Goal: Transaction & Acquisition: Purchase product/service

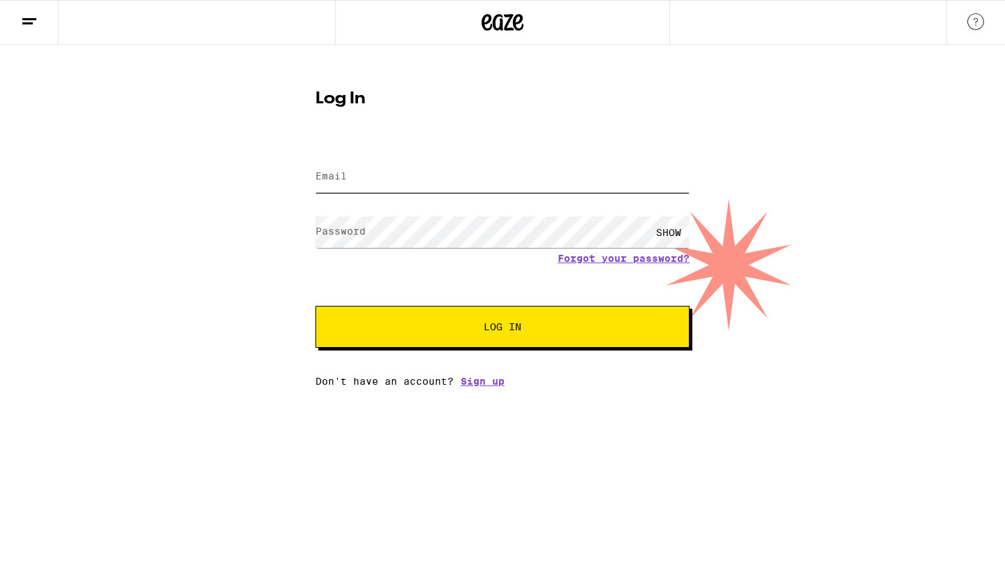
type input "[EMAIL_ADDRESS][DOMAIN_NAME]"
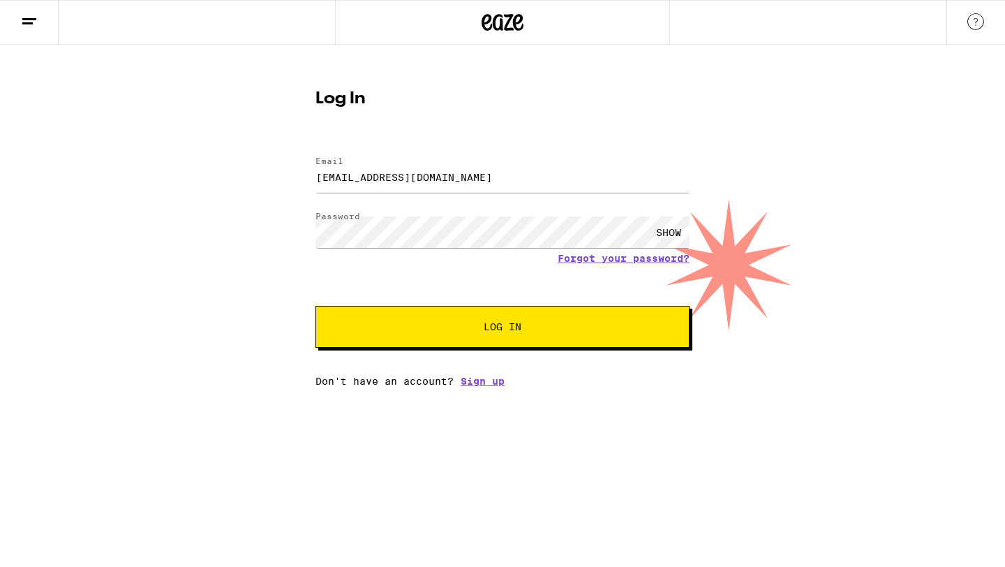
click at [491, 324] on span "Log In" at bounding box center [503, 327] width 38 height 10
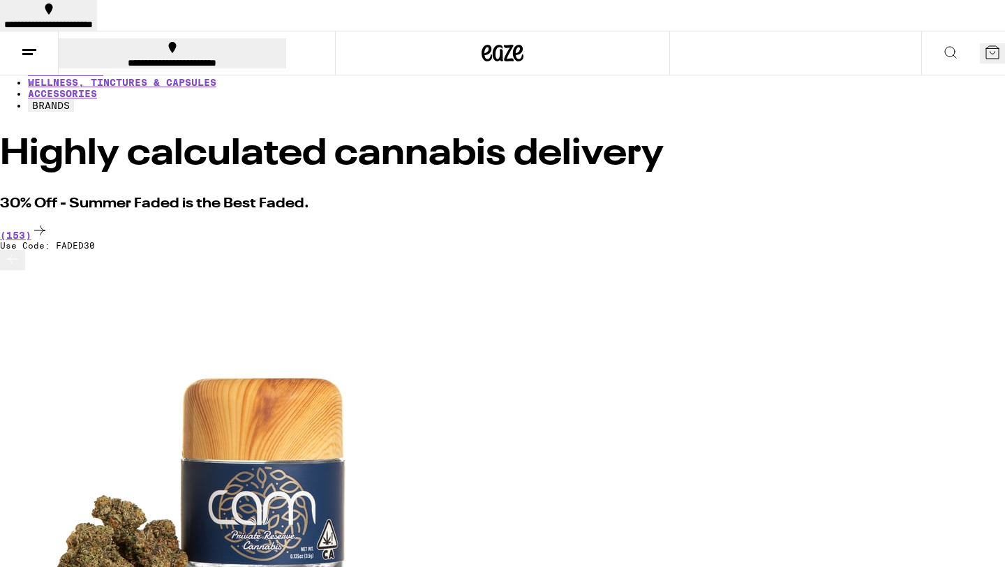
click at [137, 58] on div "**********" at bounding box center [172, 63] width 219 height 10
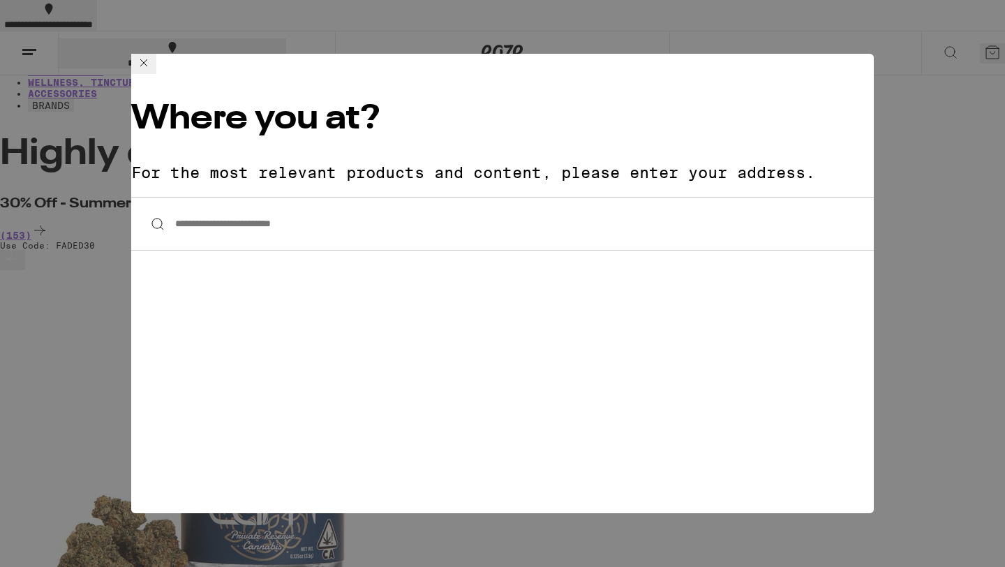
click at [280, 197] on input "**********" at bounding box center [502, 224] width 742 height 54
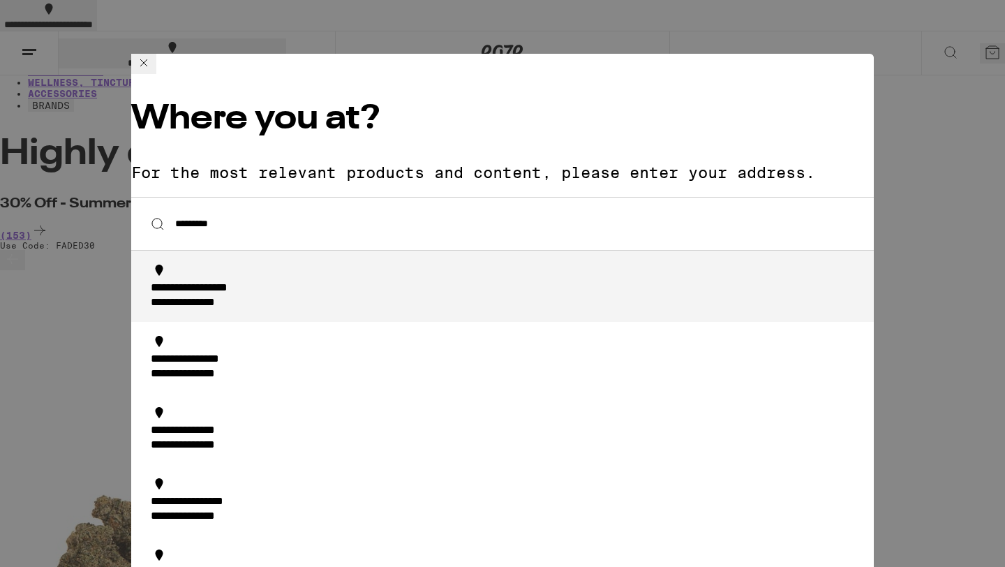
click at [285, 281] on div "**********" at bounding box center [507, 295] width 712 height 29
type input "**********"
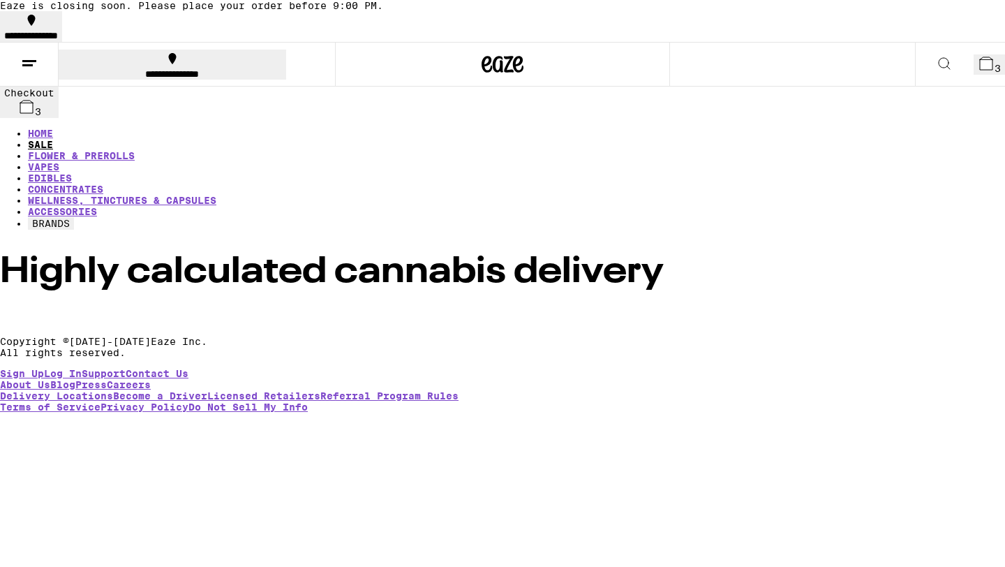
click at [53, 139] on link "SALE" at bounding box center [40, 144] width 25 height 11
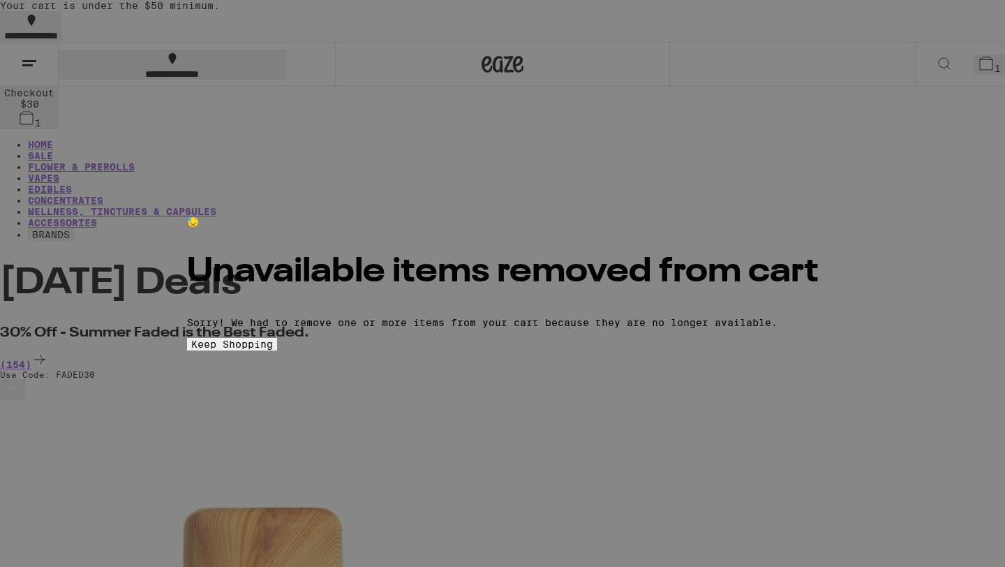
click at [277, 350] on button "Keep Shopping" at bounding box center [232, 344] width 90 height 13
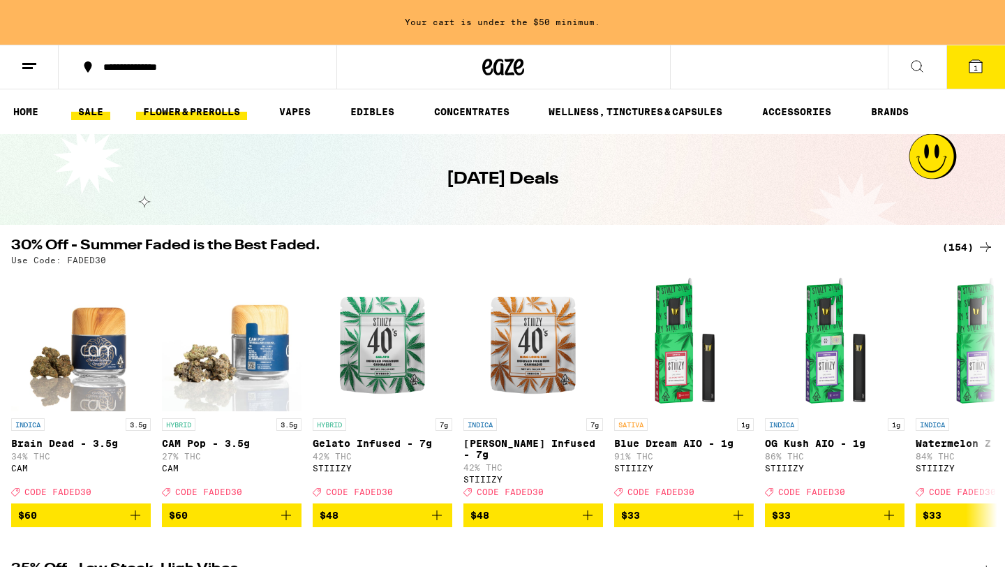
click at [216, 105] on link "FLOWER & PREROLLS" at bounding box center [191, 111] width 111 height 17
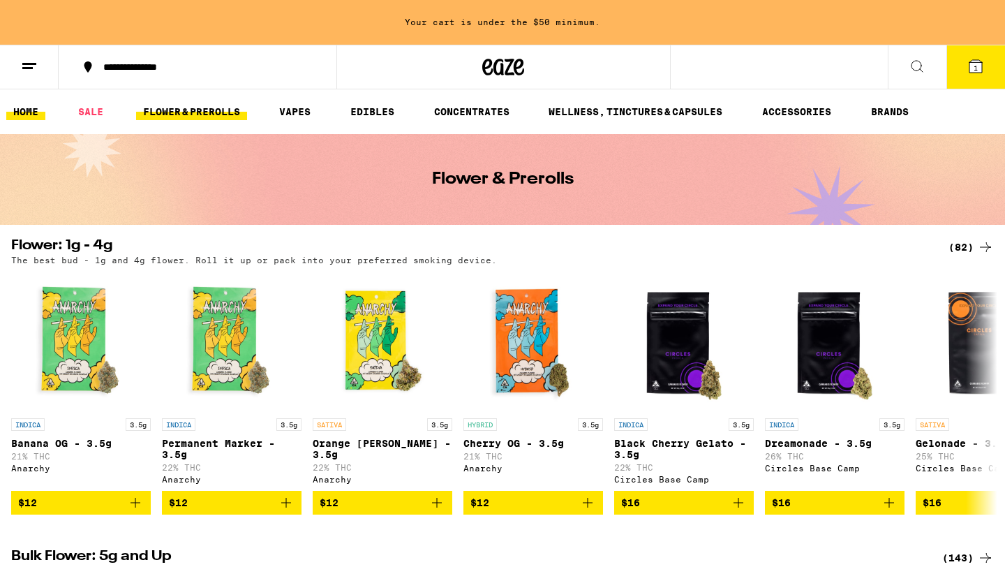
click at [20, 113] on link "HOME" at bounding box center [25, 111] width 39 height 17
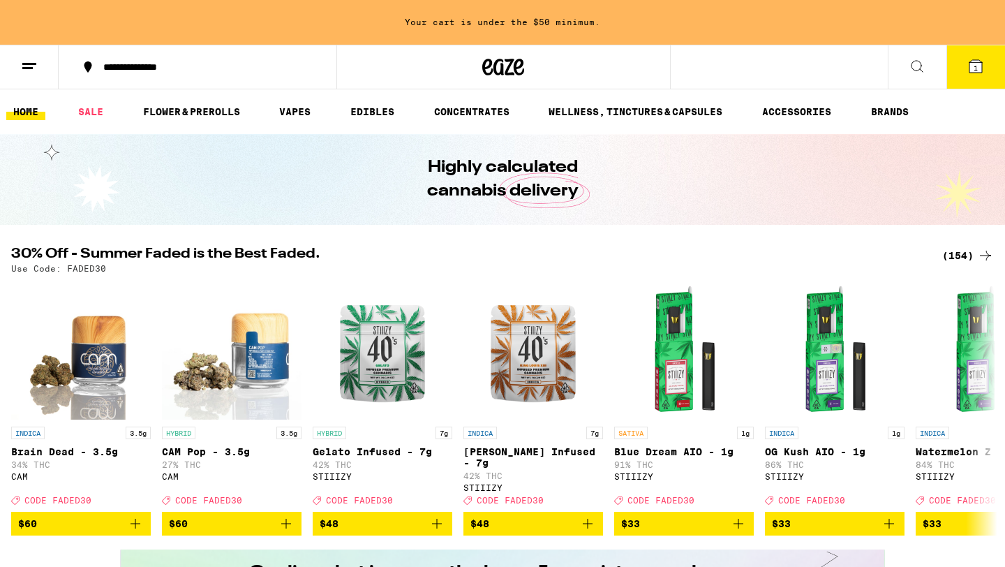
click at [278, 255] on h2 "30% Off - Summer Faded is the Best Faded." at bounding box center [468, 255] width 914 height 17
click at [971, 255] on div "(154)" at bounding box center [968, 255] width 52 height 17
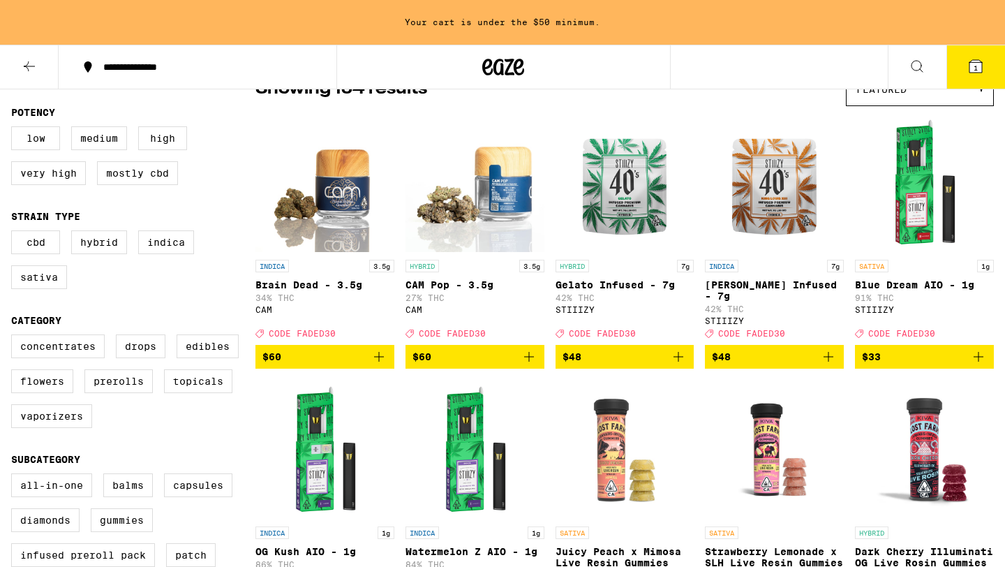
scroll to position [139, 0]
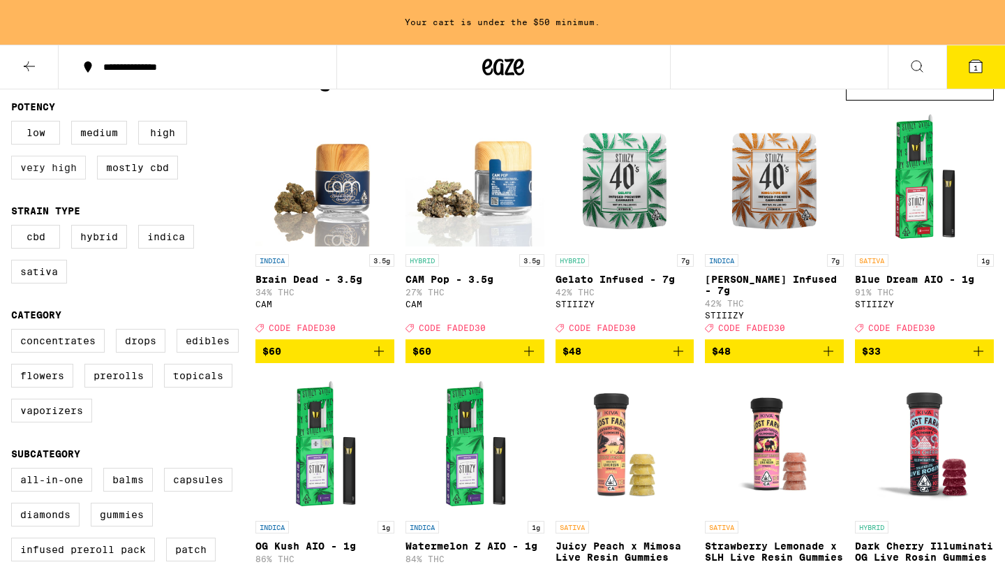
click at [52, 178] on label "Very High" at bounding box center [48, 168] width 75 height 24
click at [15, 124] on input "Very High" at bounding box center [14, 123] width 1 height 1
checkbox input "true"
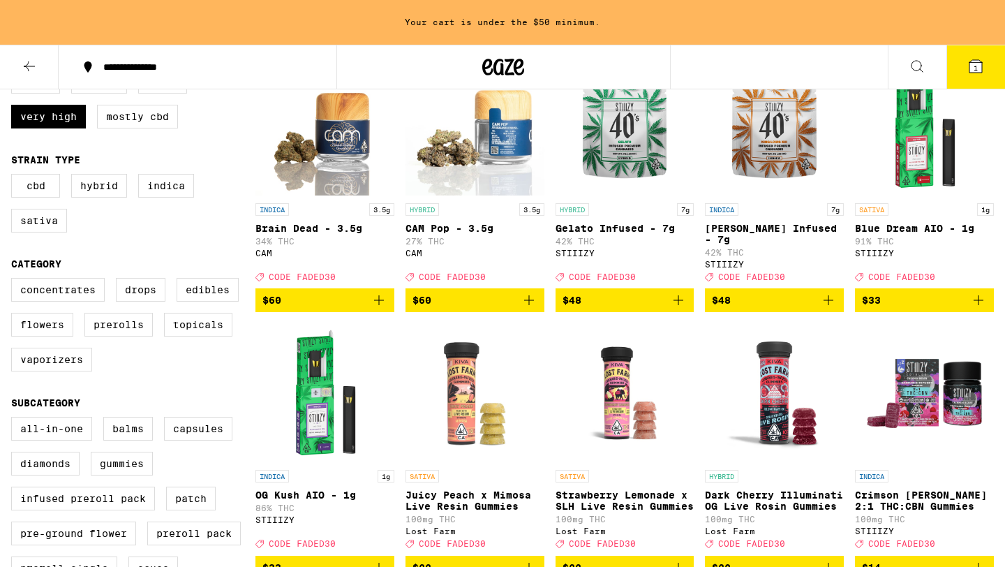
scroll to position [191, 0]
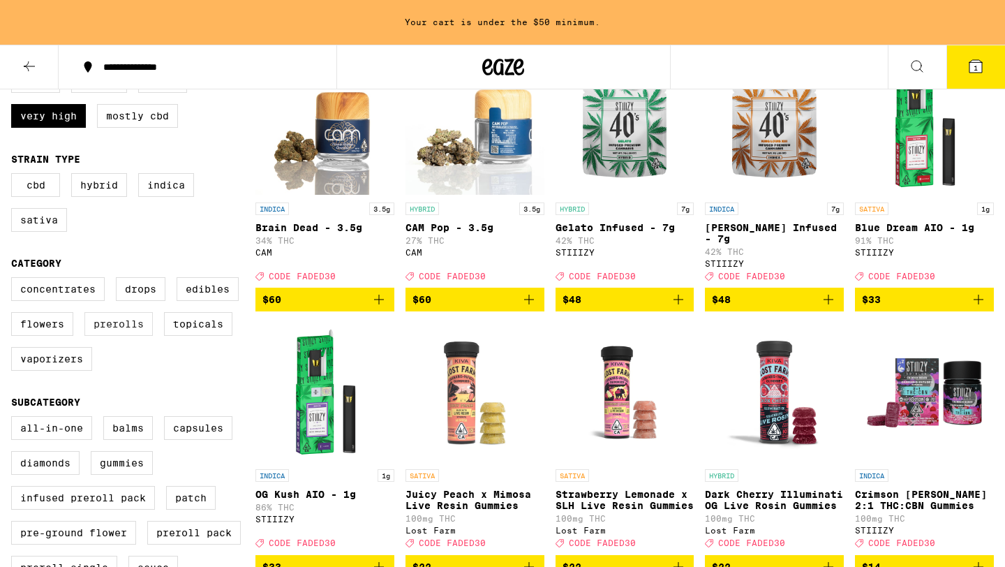
click at [135, 336] on label "Prerolls" at bounding box center [118, 324] width 68 height 24
click at [15, 280] on input "Prerolls" at bounding box center [14, 279] width 1 height 1
checkbox input "true"
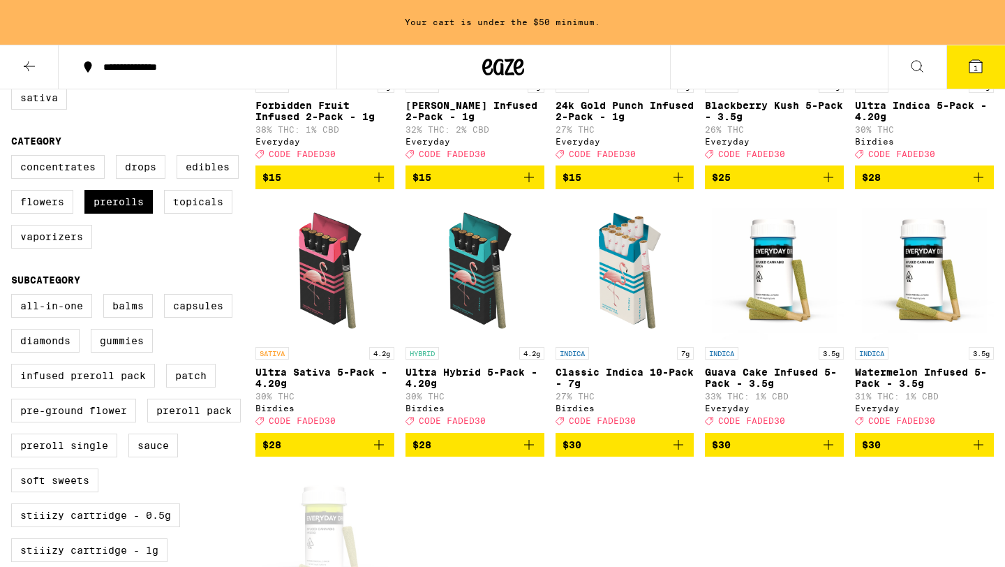
scroll to position [349, 0]
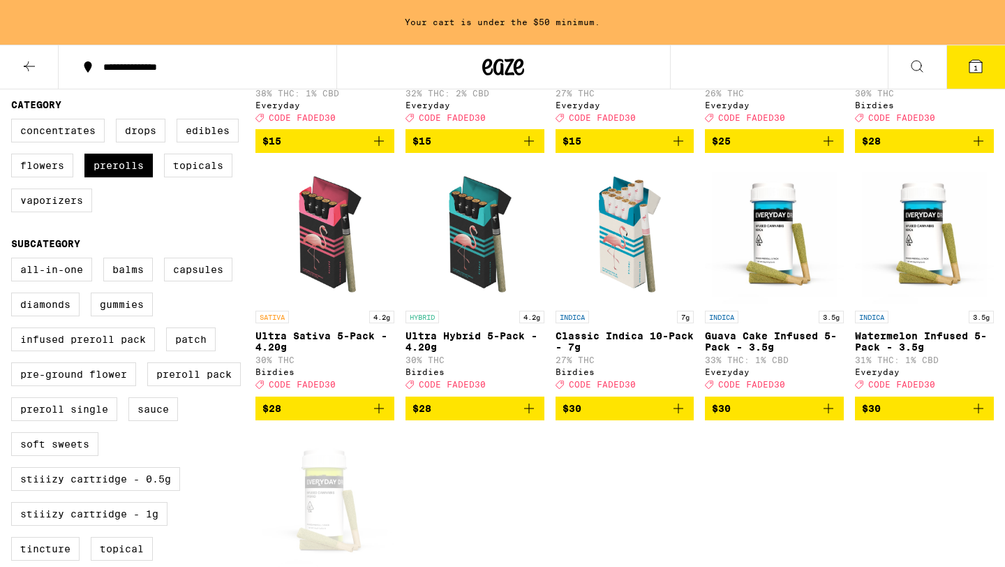
click at [537, 420] on button "$28" at bounding box center [474, 408] width 139 height 24
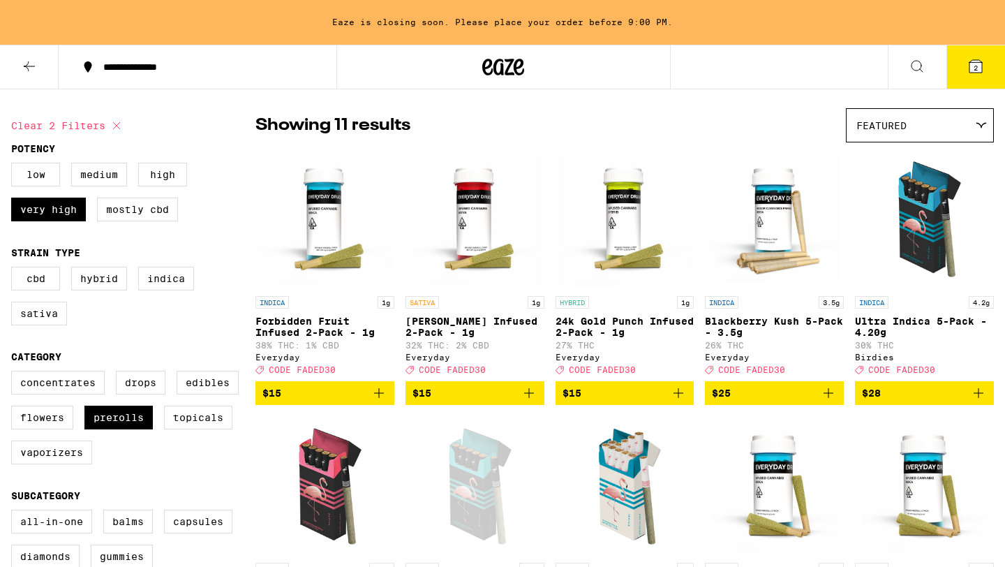
scroll to position [98, 0]
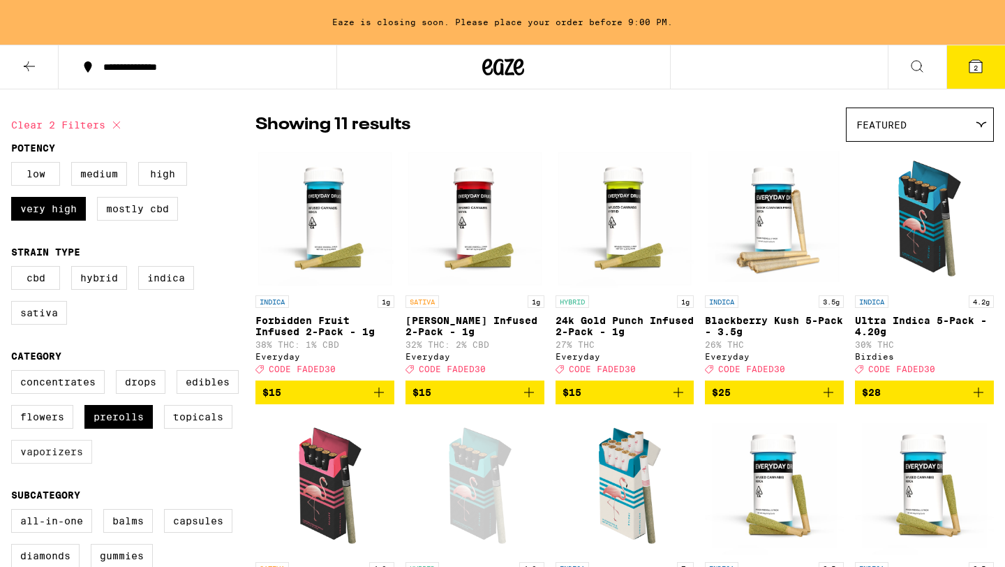
click at [54, 463] on label "Vaporizers" at bounding box center [51, 452] width 81 height 24
click at [15, 373] on input "Vaporizers" at bounding box center [14, 372] width 1 height 1
checkbox input "true"
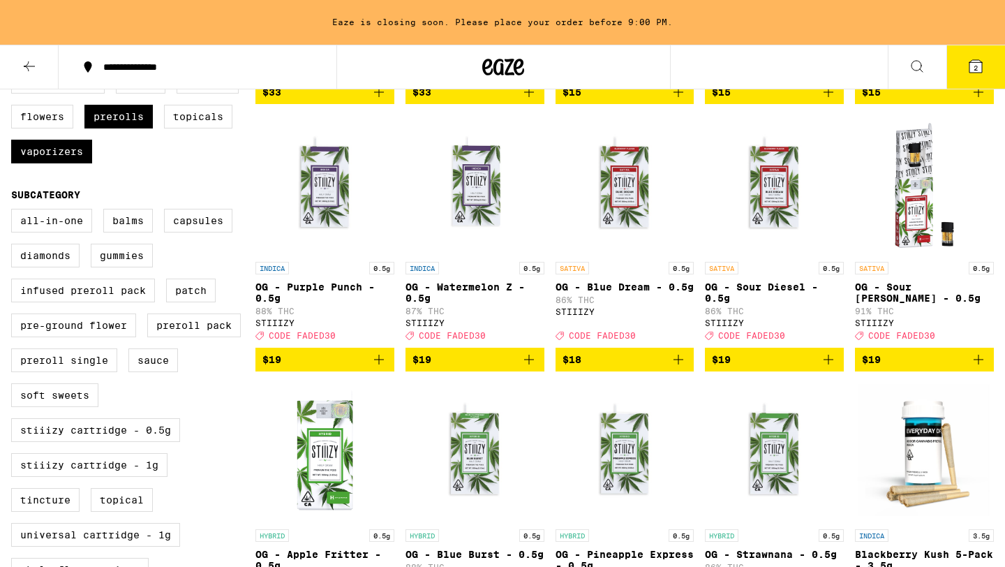
scroll to position [387, 0]
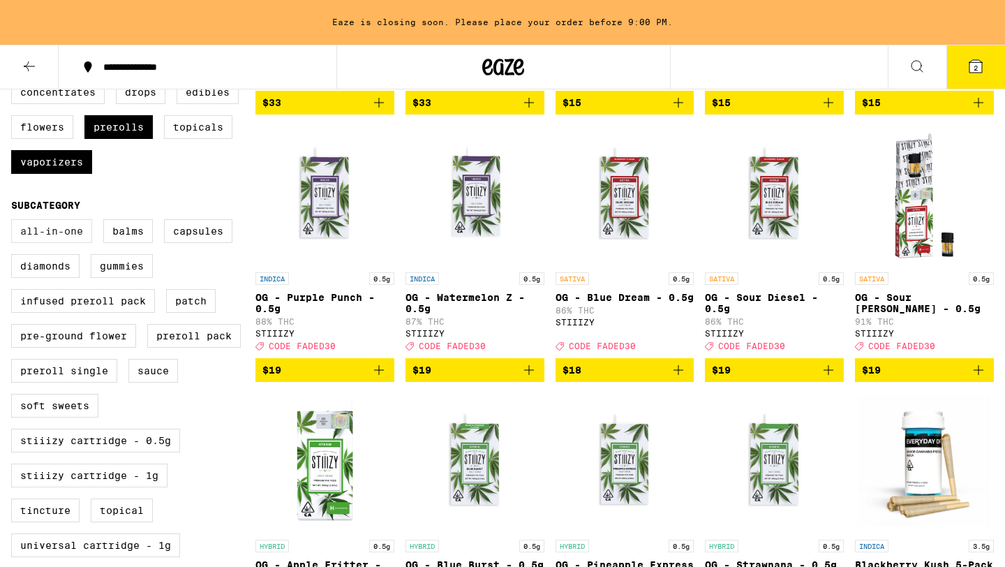
click at [63, 243] on label "All-In-One" at bounding box center [51, 231] width 81 height 24
click at [15, 222] on input "All-In-One" at bounding box center [14, 221] width 1 height 1
checkbox input "true"
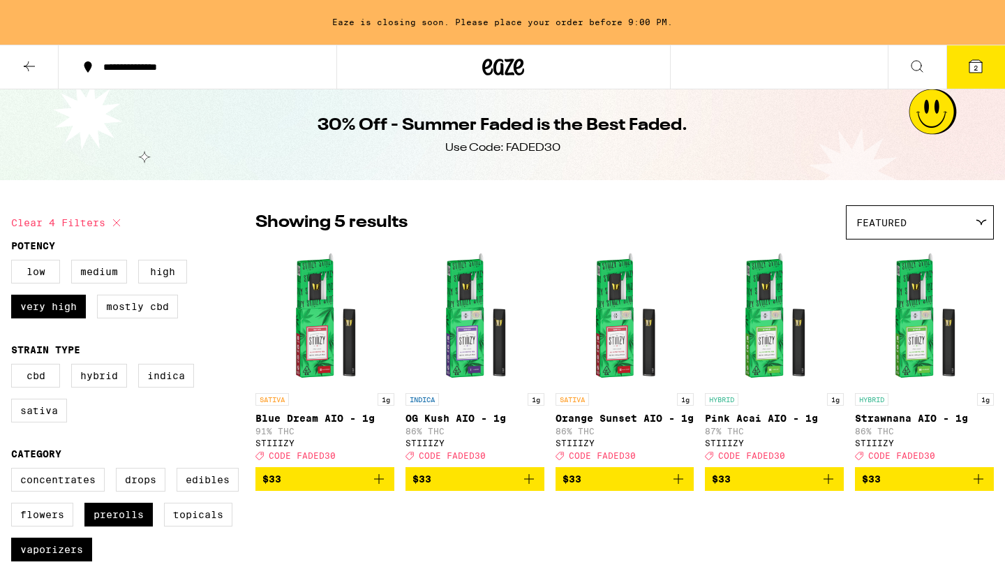
click at [27, 68] on icon at bounding box center [29, 66] width 17 height 17
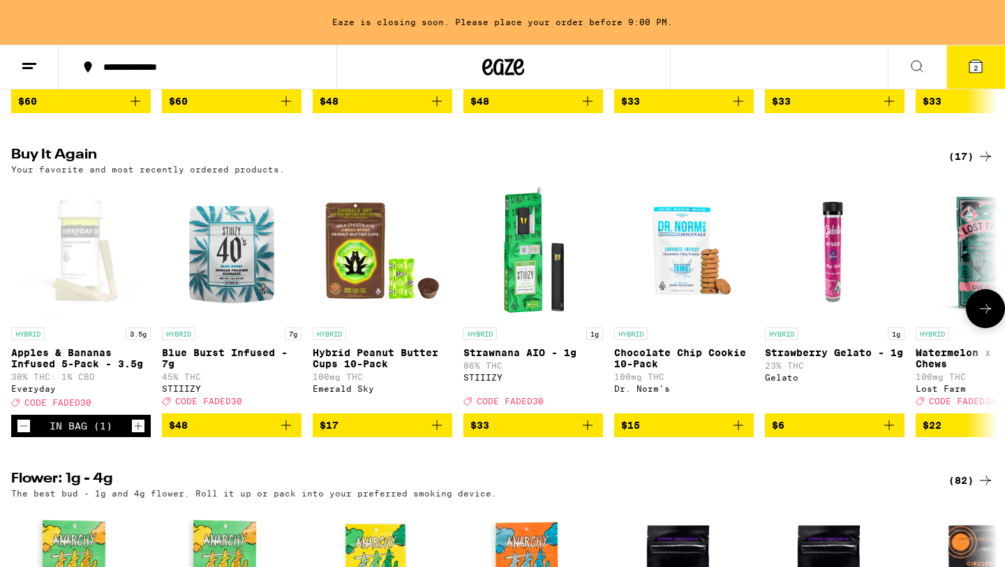
scroll to position [428, 0]
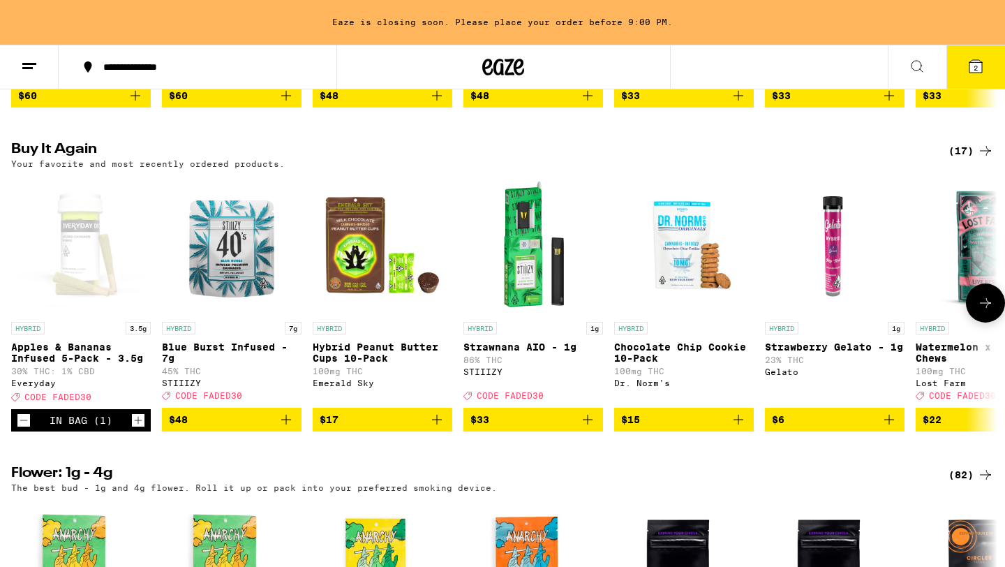
click at [981, 311] on icon at bounding box center [985, 302] width 17 height 17
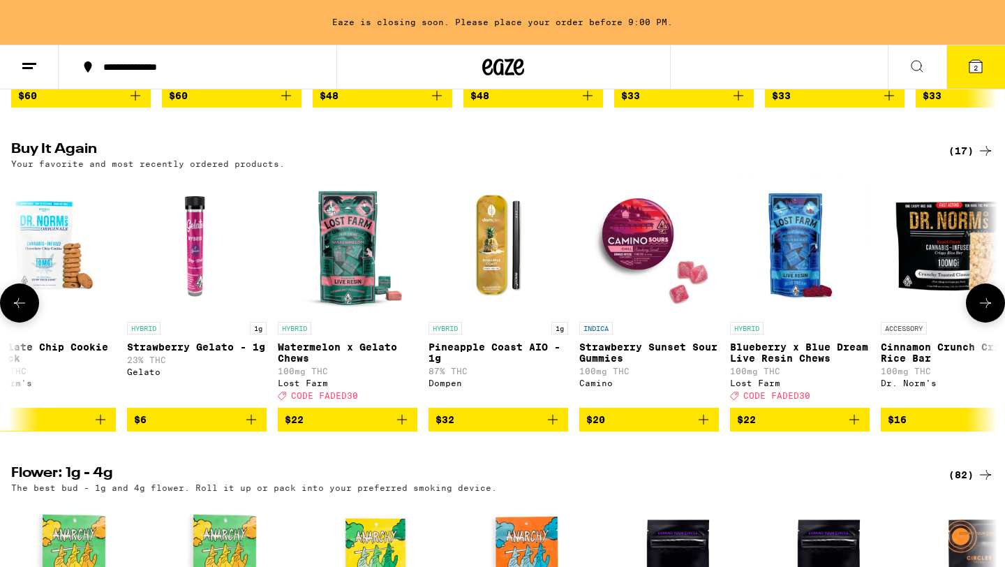
scroll to position [0, 830]
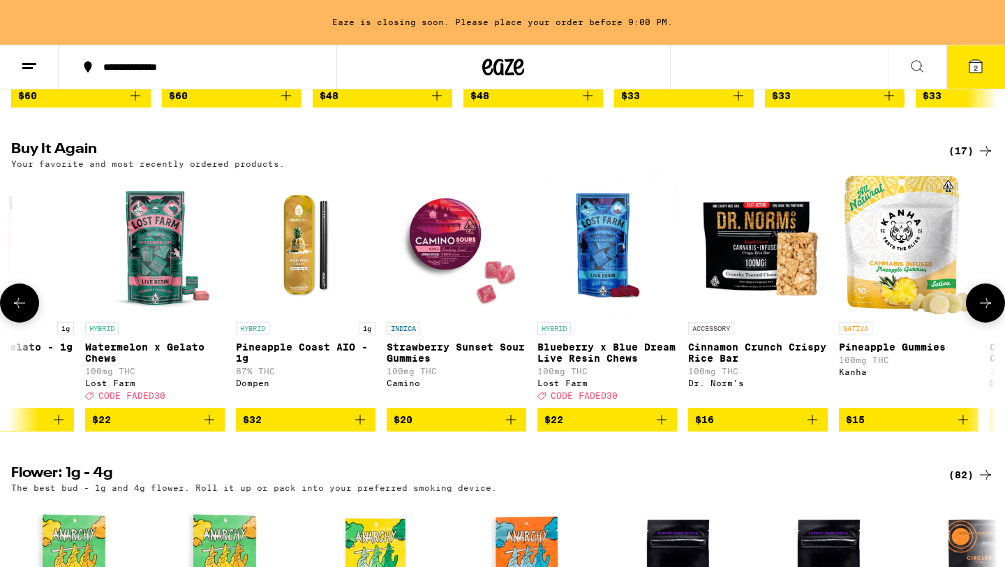
click at [981, 311] on icon at bounding box center [985, 302] width 17 height 17
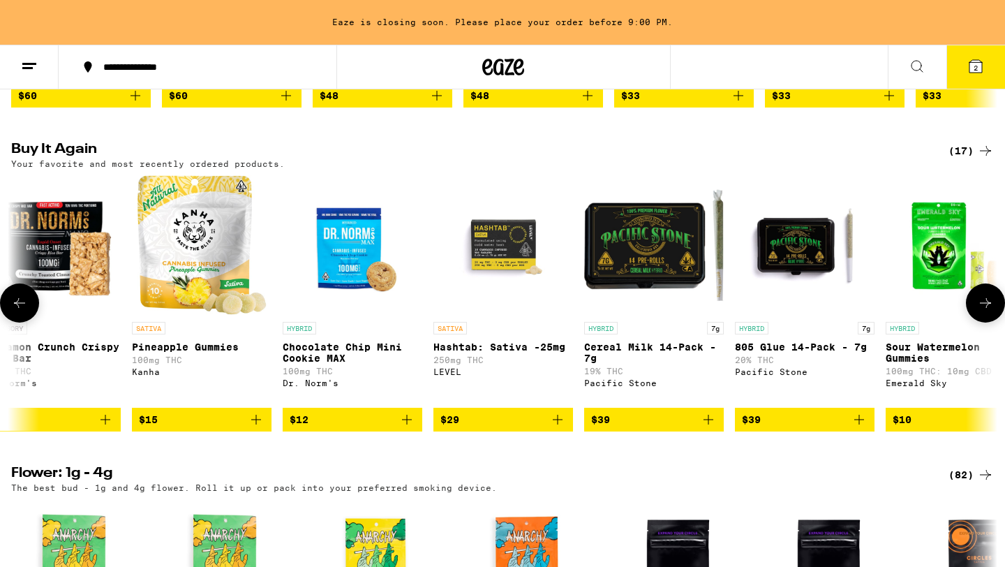
scroll to position [0, 1580]
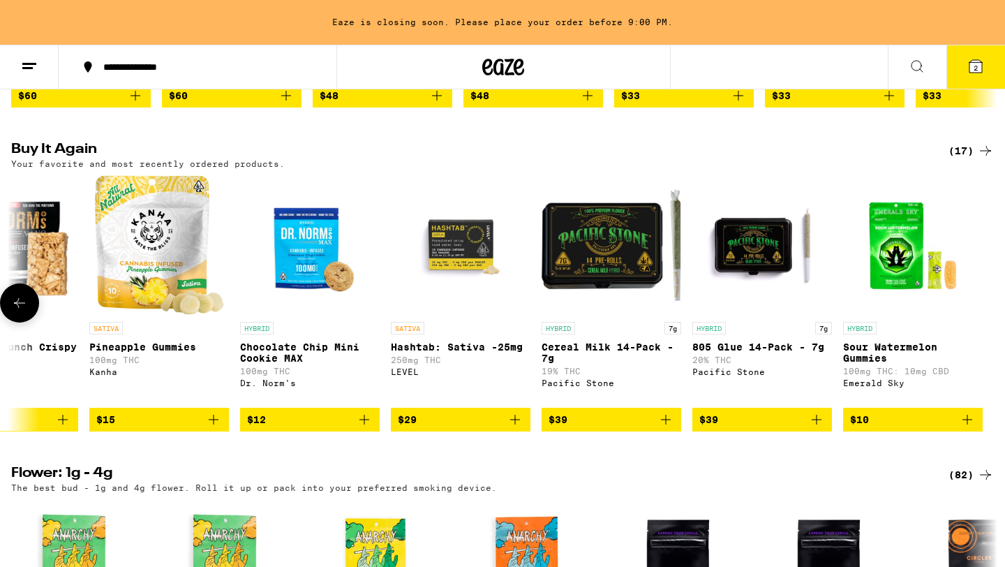
click at [20, 311] on icon at bounding box center [19, 302] width 17 height 17
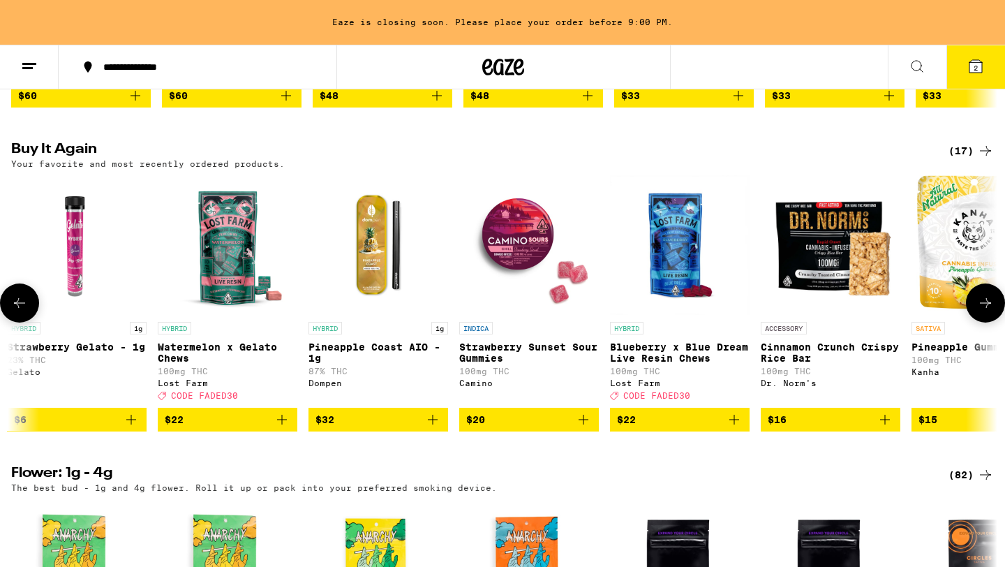
scroll to position [0, 749]
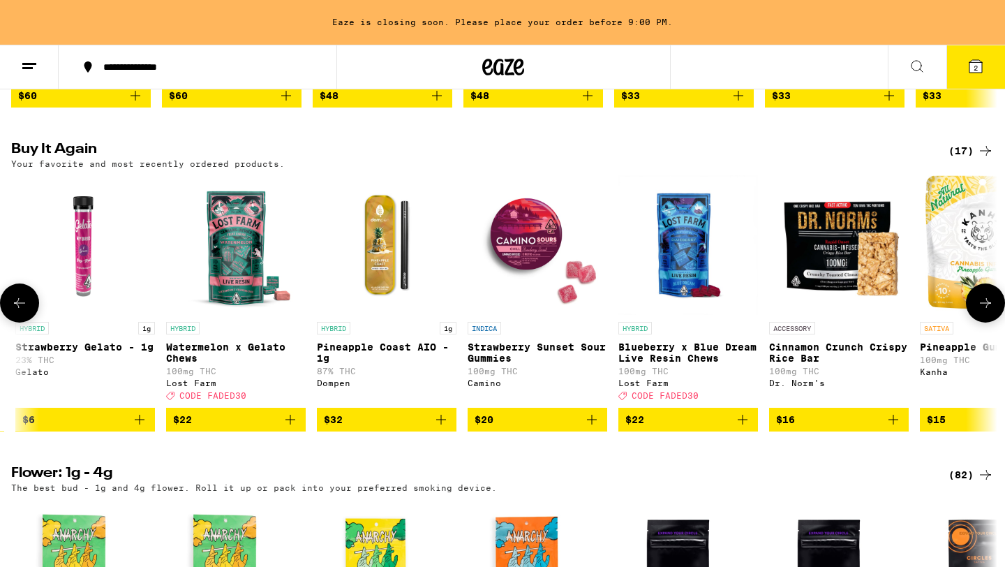
click at [294, 428] on icon "Add to bag" at bounding box center [290, 419] width 17 height 17
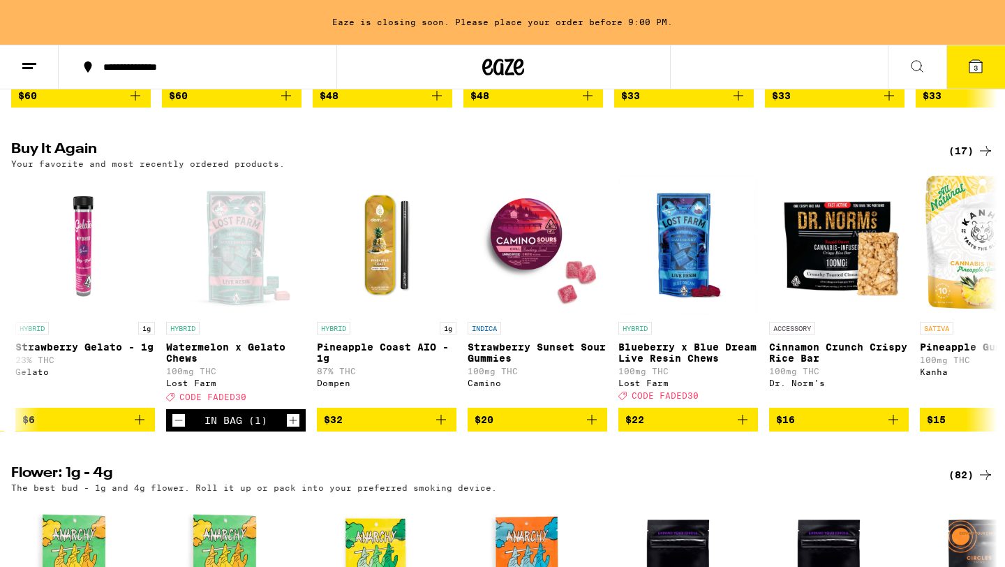
click at [969, 73] on icon at bounding box center [975, 66] width 17 height 17
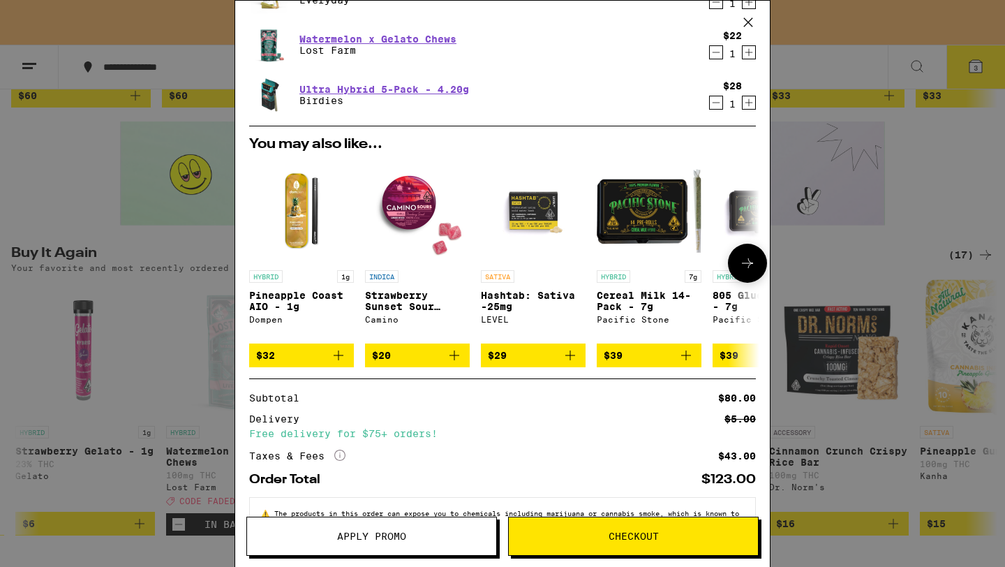
scroll to position [175, 0]
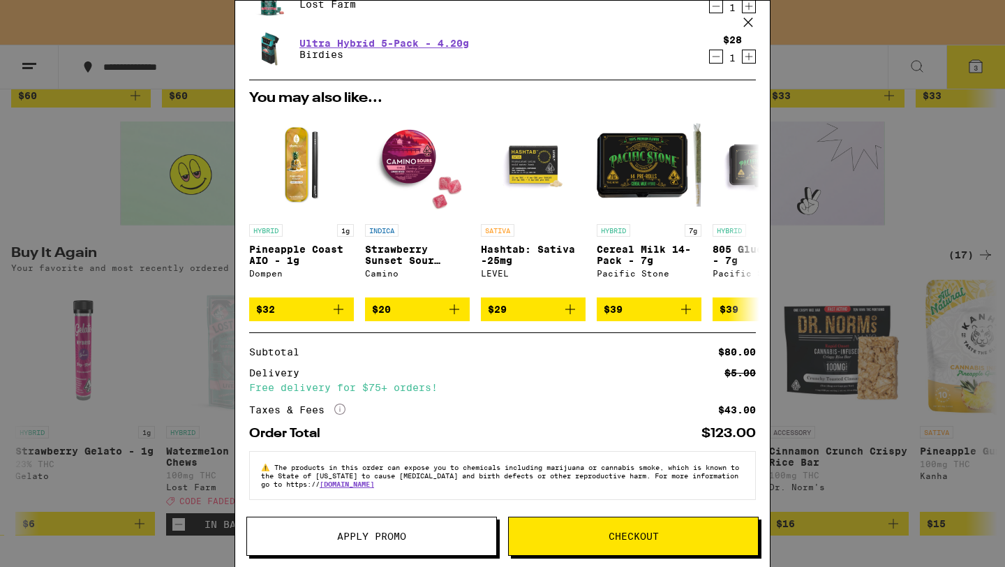
click at [397, 536] on span "Apply Promo" at bounding box center [371, 536] width 69 height 10
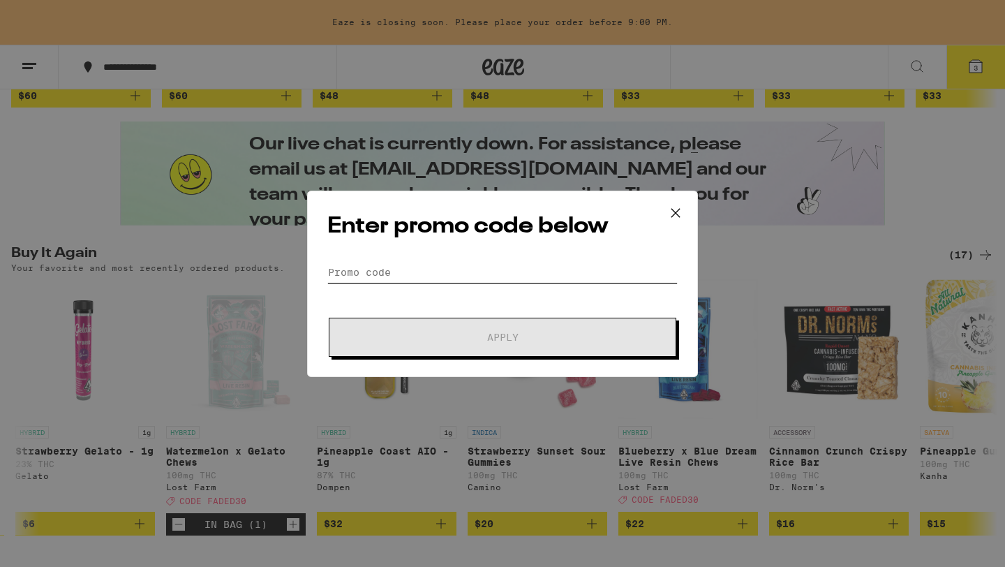
click at [401, 268] on input "Promo Code" at bounding box center [502, 272] width 350 height 21
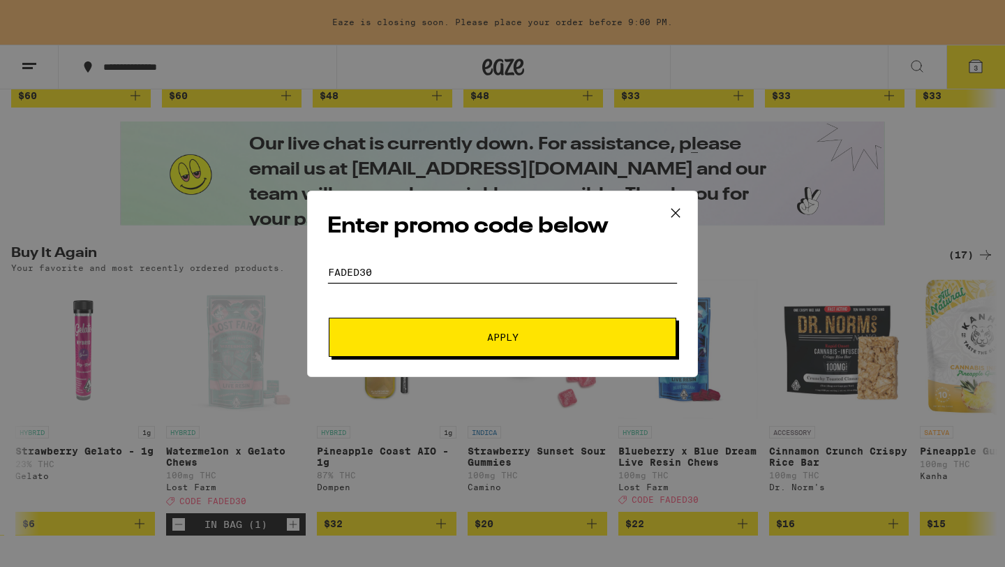
type input "FADED30"
click at [449, 348] on button "Apply" at bounding box center [503, 337] width 348 height 39
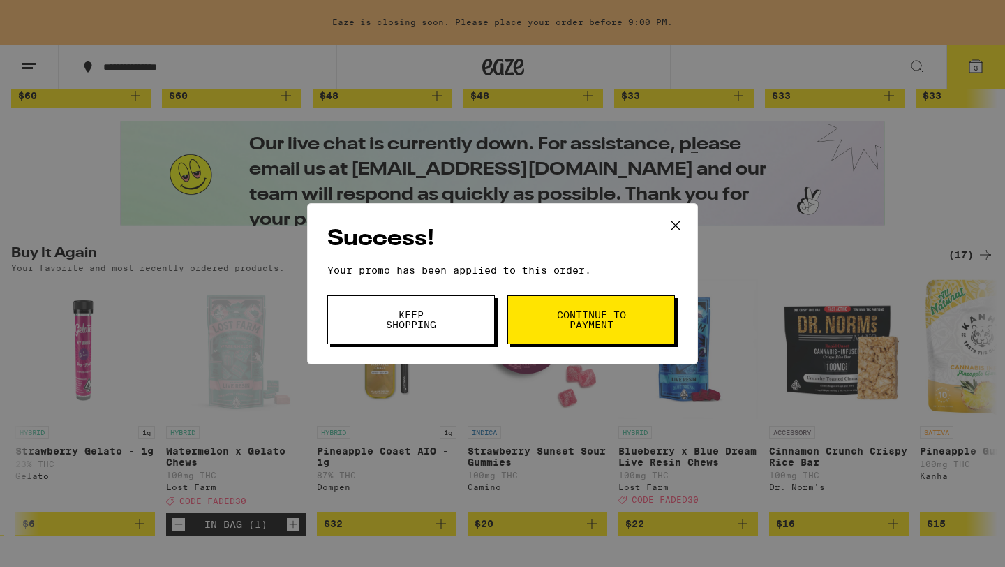
click at [417, 320] on span "Keep Shopping" at bounding box center [410, 320] width 71 height 20
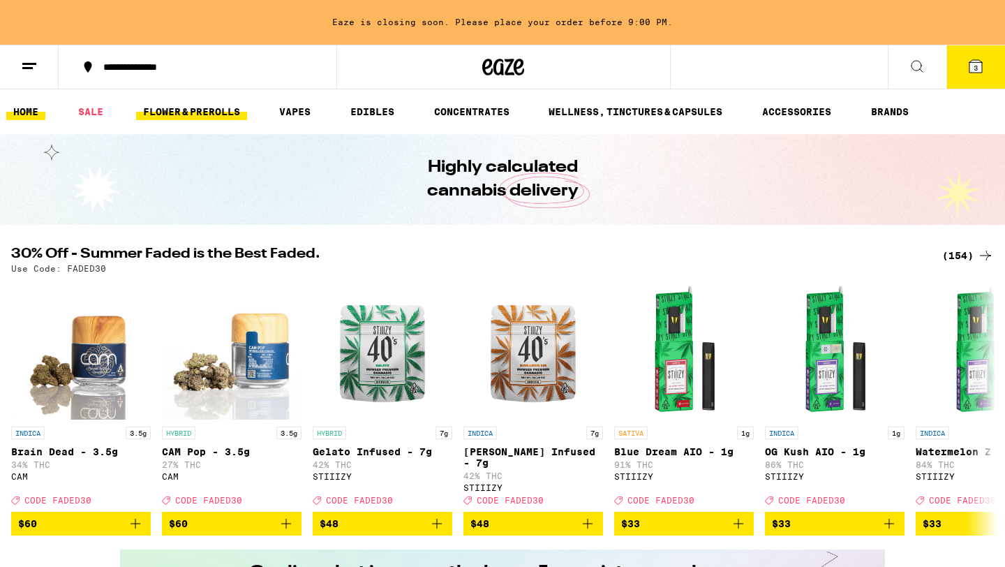
click at [186, 107] on link "FLOWER & PREROLLS" at bounding box center [191, 111] width 111 height 17
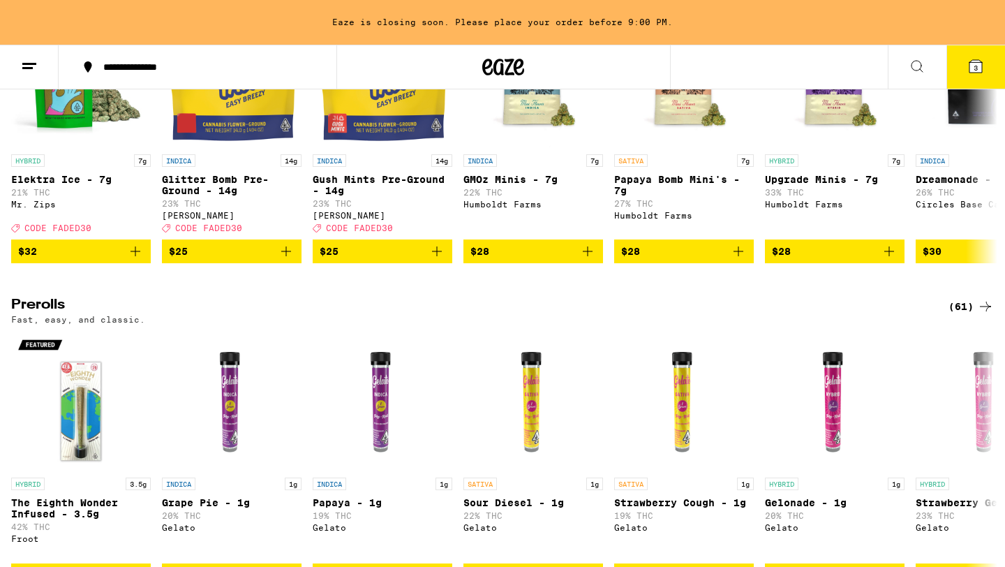
scroll to position [578, 0]
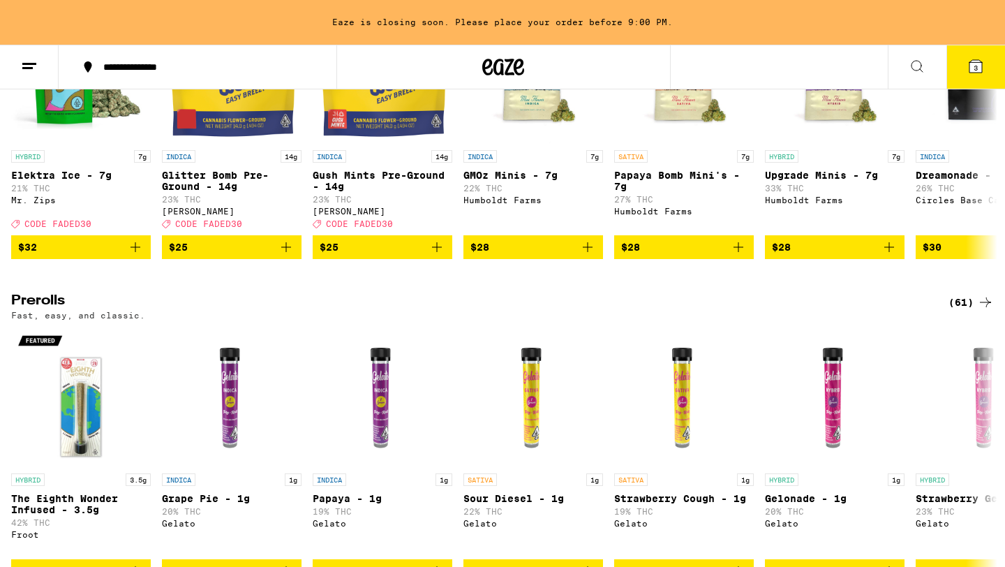
click at [46, 311] on h2 "Prerolls" at bounding box center [468, 302] width 914 height 17
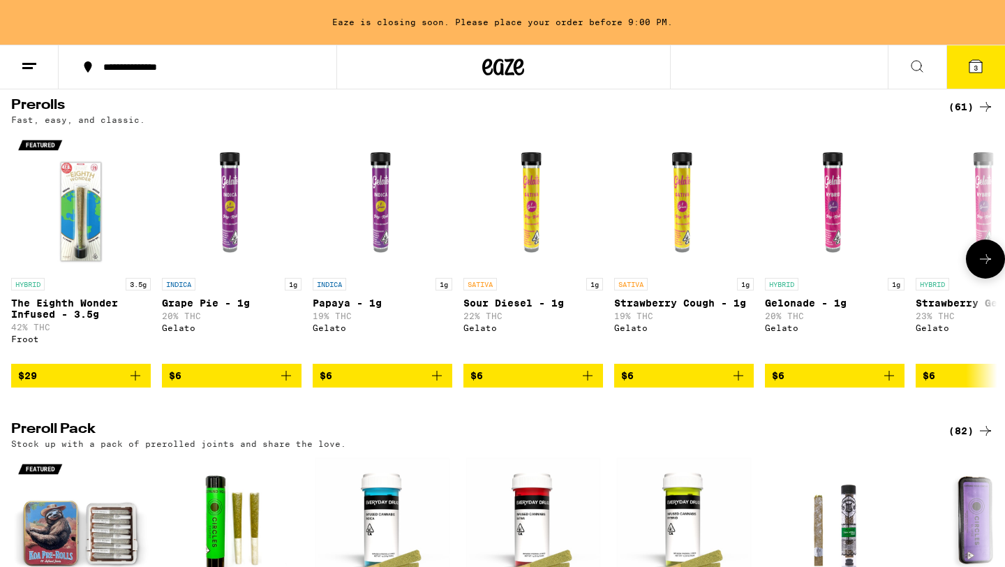
scroll to position [773, 0]
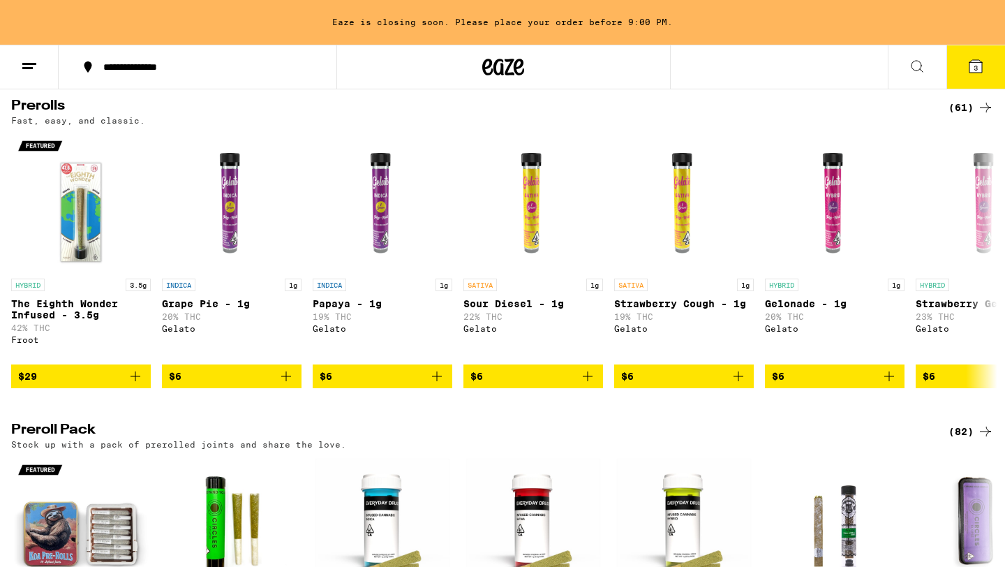
click at [983, 116] on icon at bounding box center [985, 107] width 17 height 17
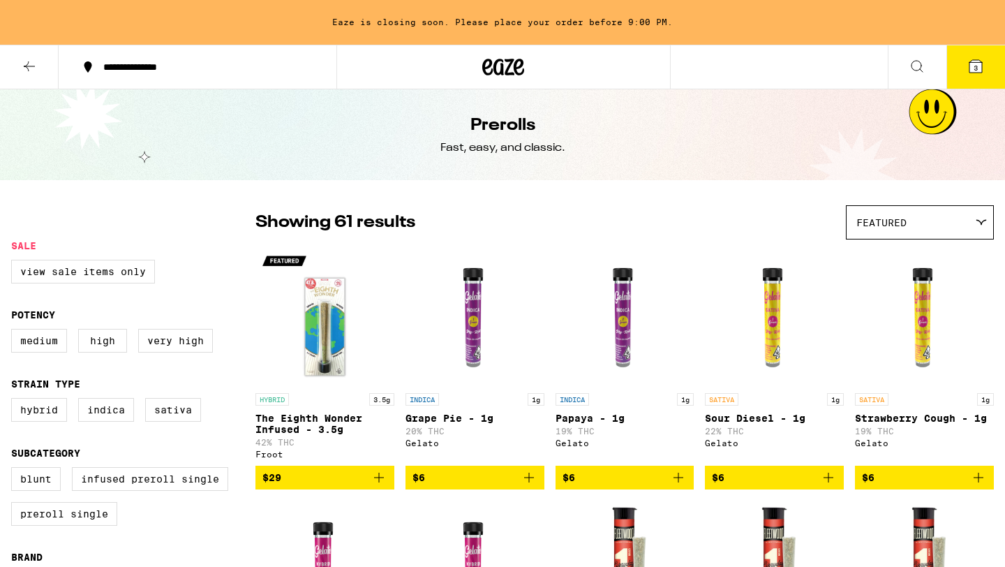
click at [970, 223] on div "Featured" at bounding box center [919, 222] width 147 height 33
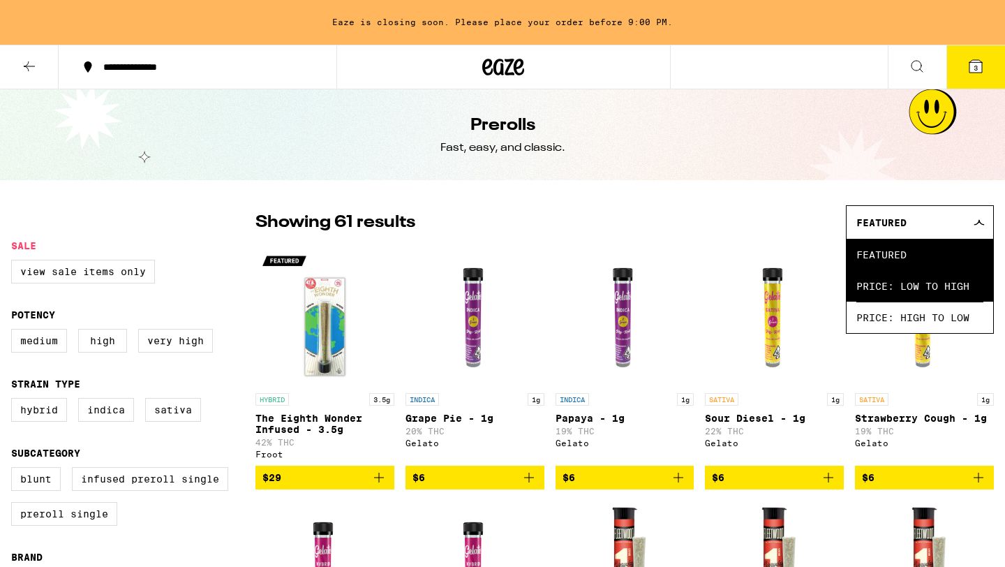
click at [918, 283] on span "Price: Low to High" at bounding box center [919, 285] width 127 height 31
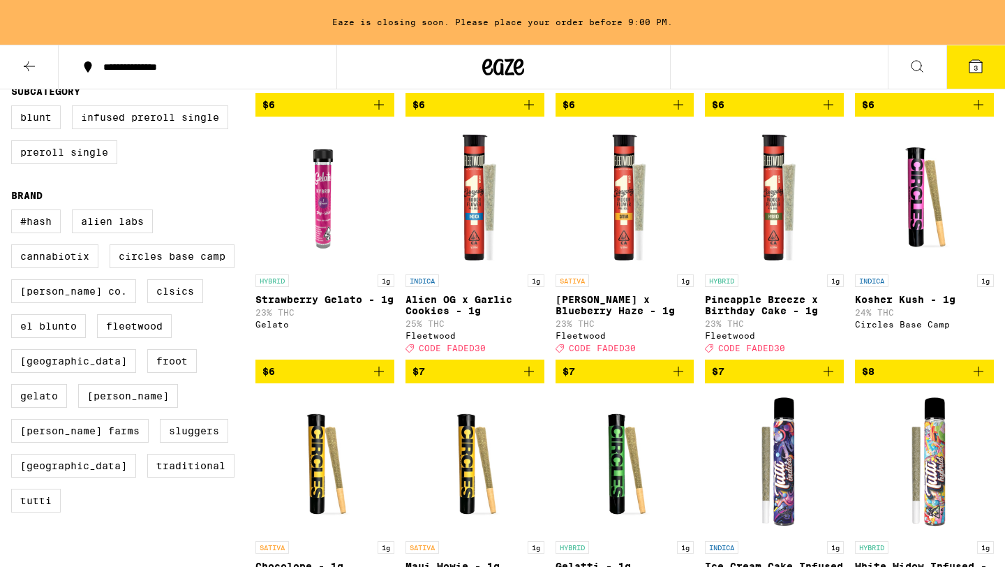
scroll to position [366, 0]
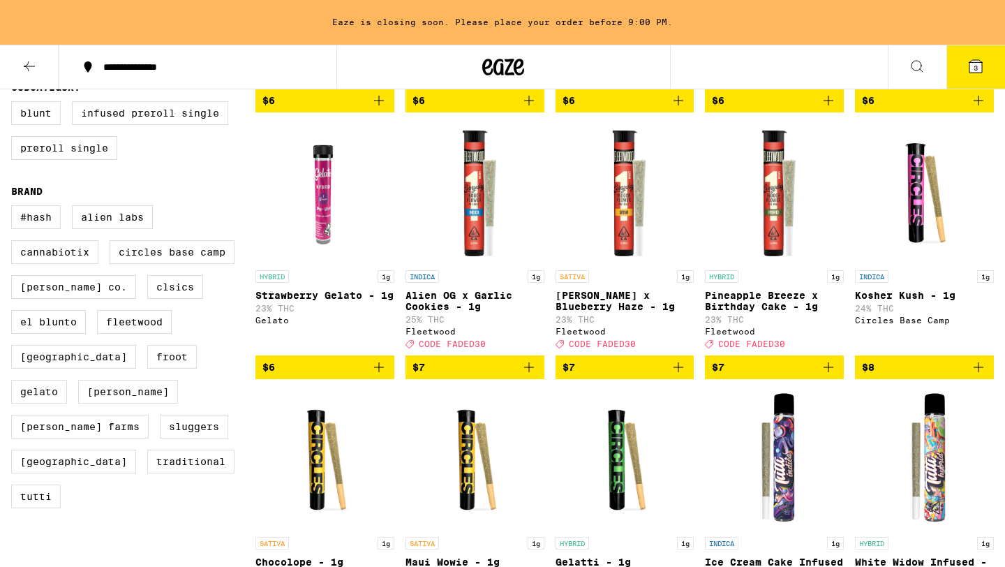
click at [411, 323] on div "INDICA 1g Alien OG x Garlic Cookies - 1g 25% THC Fleetwood Deal Created with Sk…" at bounding box center [474, 309] width 139 height 78
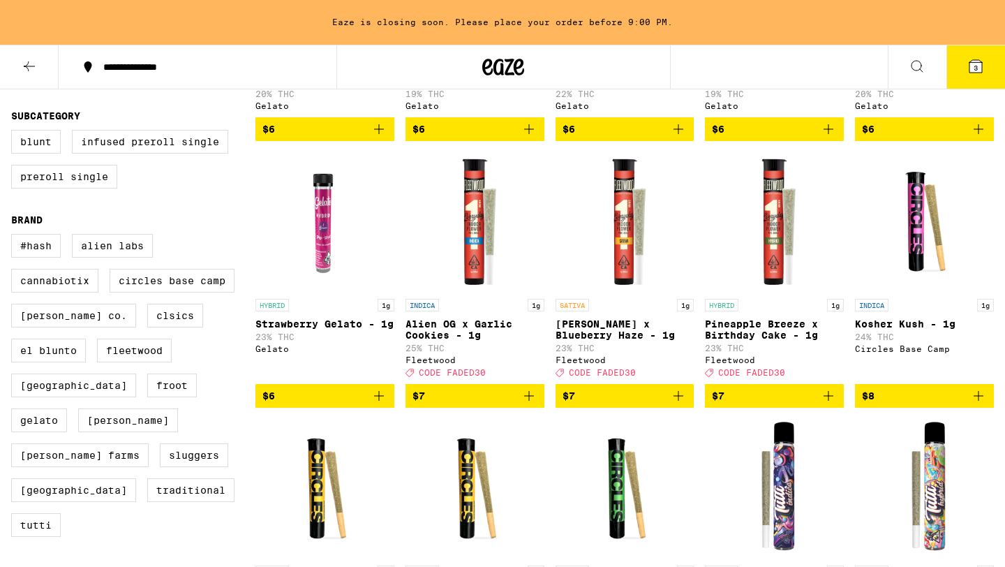
scroll to position [341, 0]
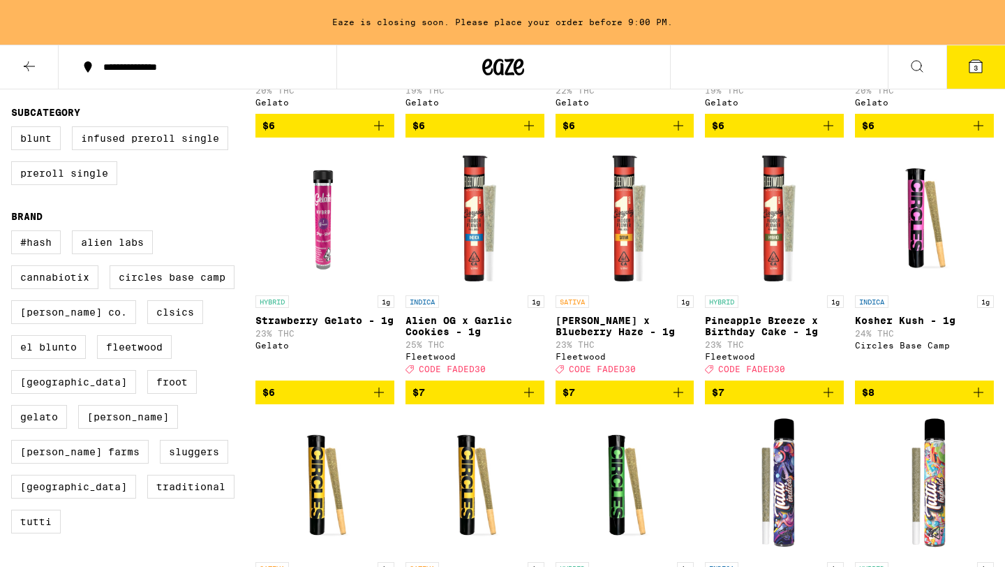
click at [832, 401] on icon "Add to bag" at bounding box center [828, 392] width 17 height 17
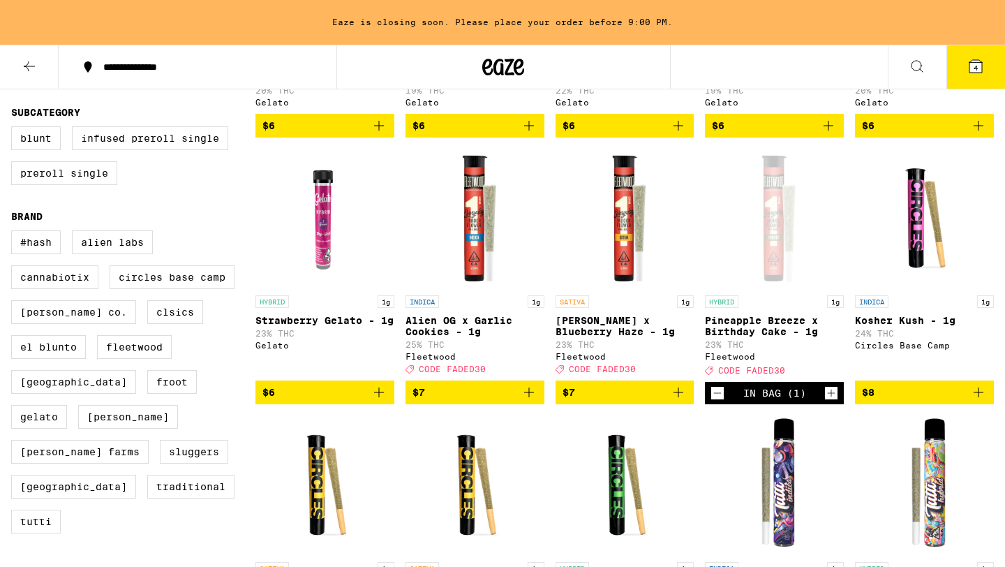
click at [971, 59] on icon at bounding box center [975, 66] width 17 height 17
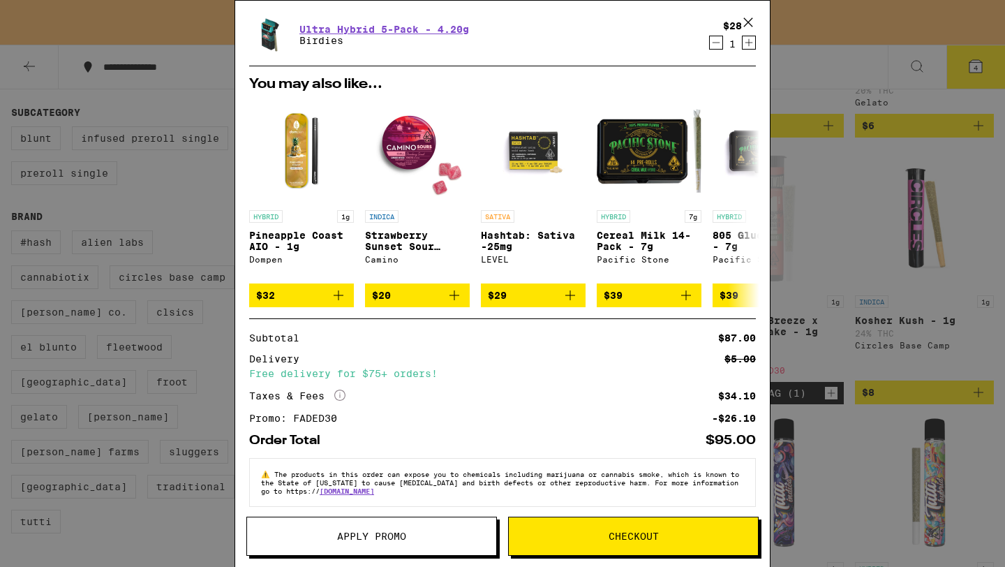
scroll to position [246, 0]
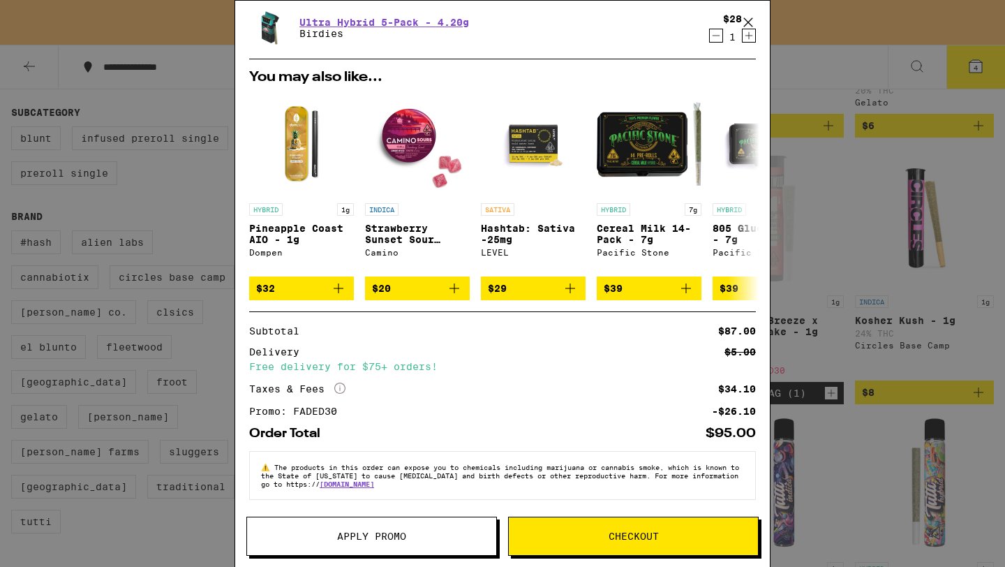
click at [594, 537] on span "Checkout" at bounding box center [633, 536] width 249 height 10
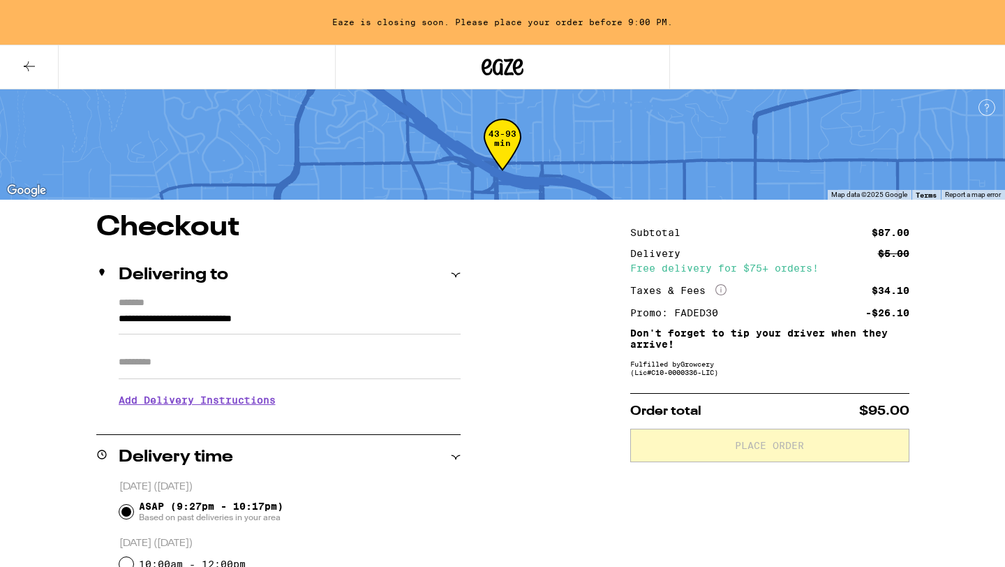
click at [195, 368] on input "Apt/Suite" at bounding box center [290, 361] width 342 height 33
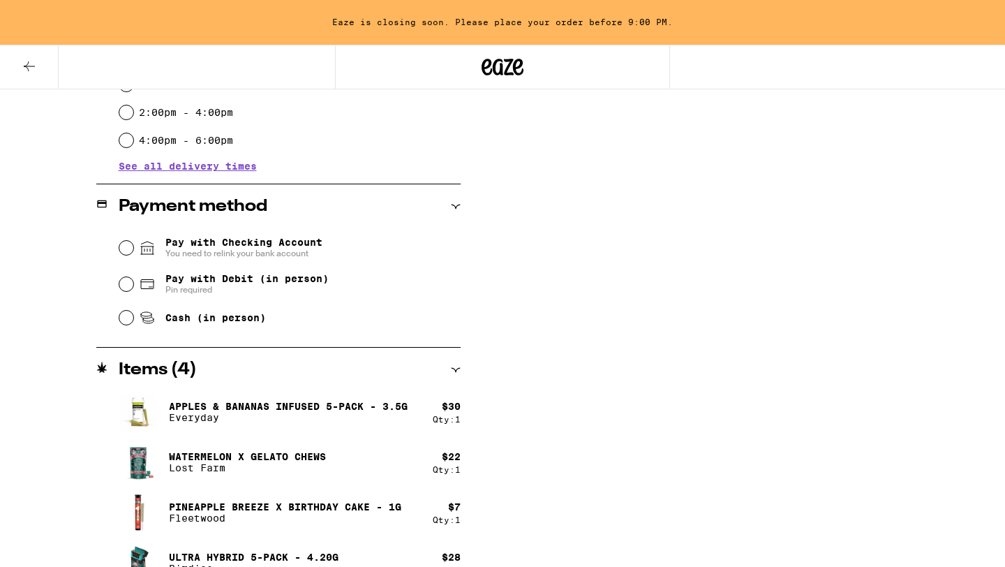
scroll to position [523, 0]
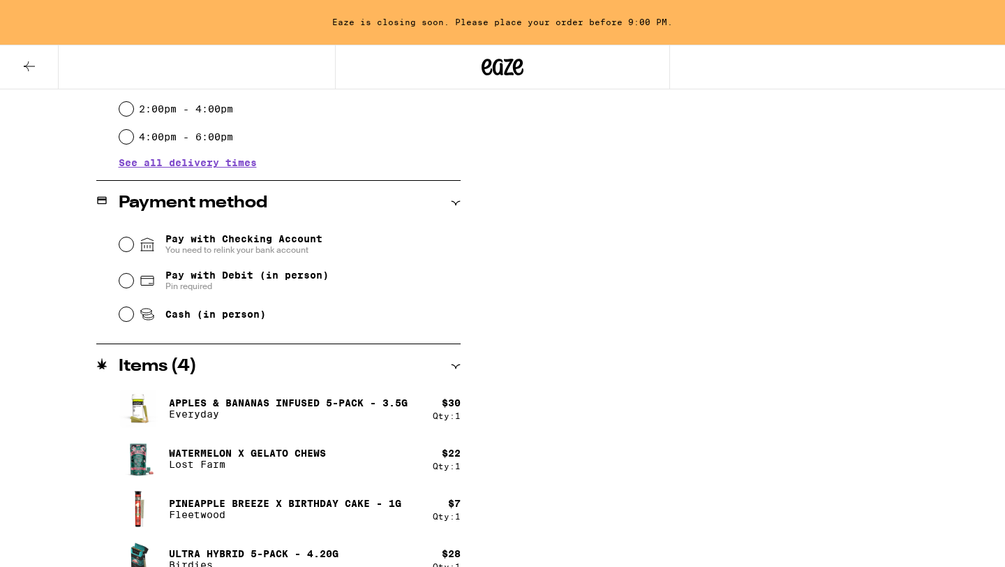
type input "**"
click at [123, 316] on input "Cash (in person)" at bounding box center [126, 314] width 14 height 14
radio input "true"
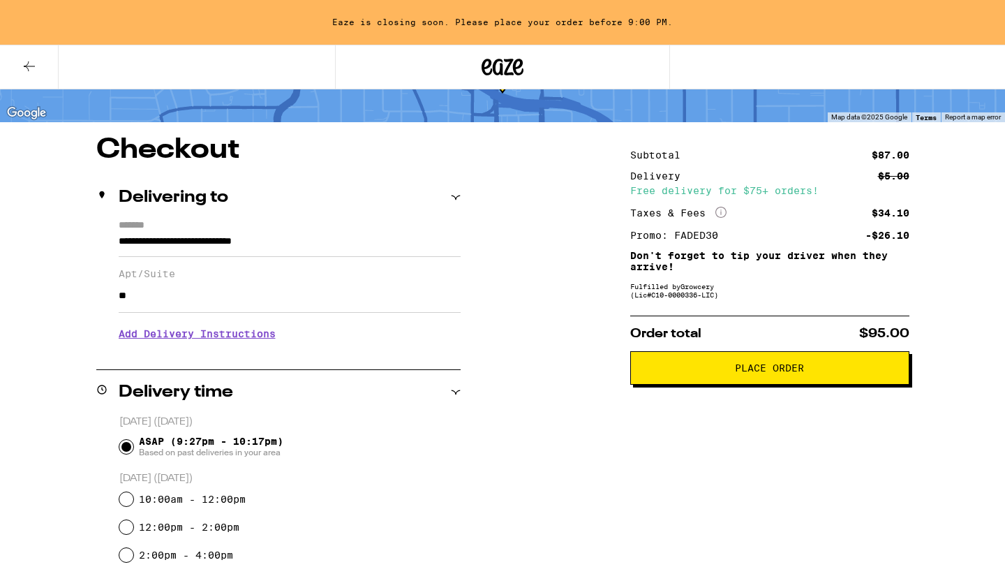
scroll to position [0, 0]
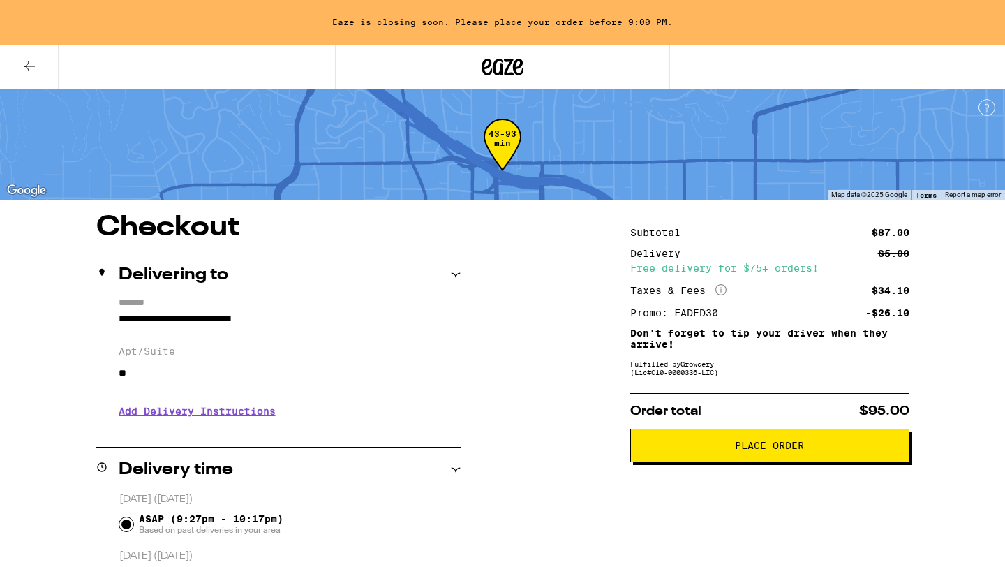
click at [752, 450] on span "Place Order" at bounding box center [769, 445] width 69 height 10
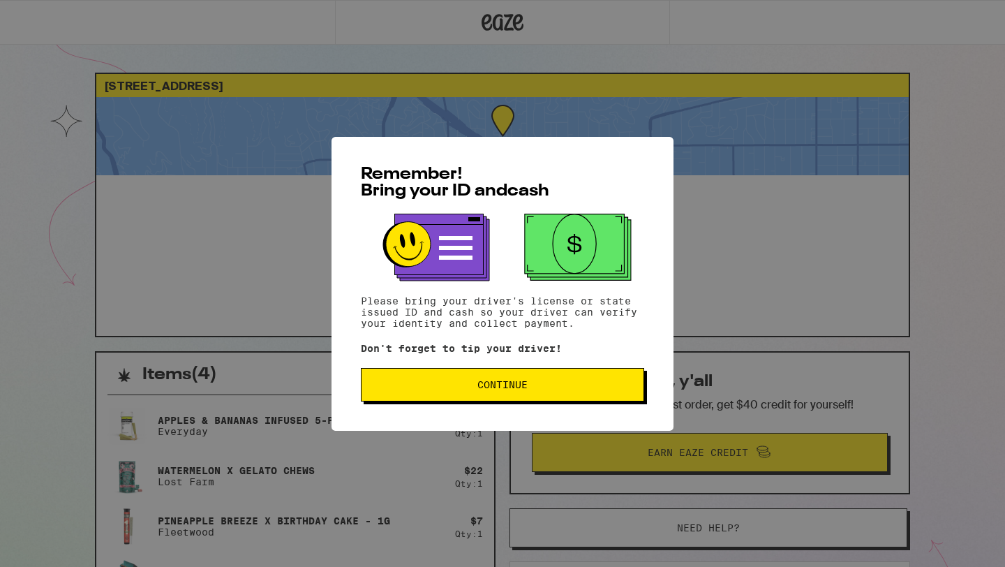
click at [533, 396] on button "Continue" at bounding box center [502, 384] width 283 height 33
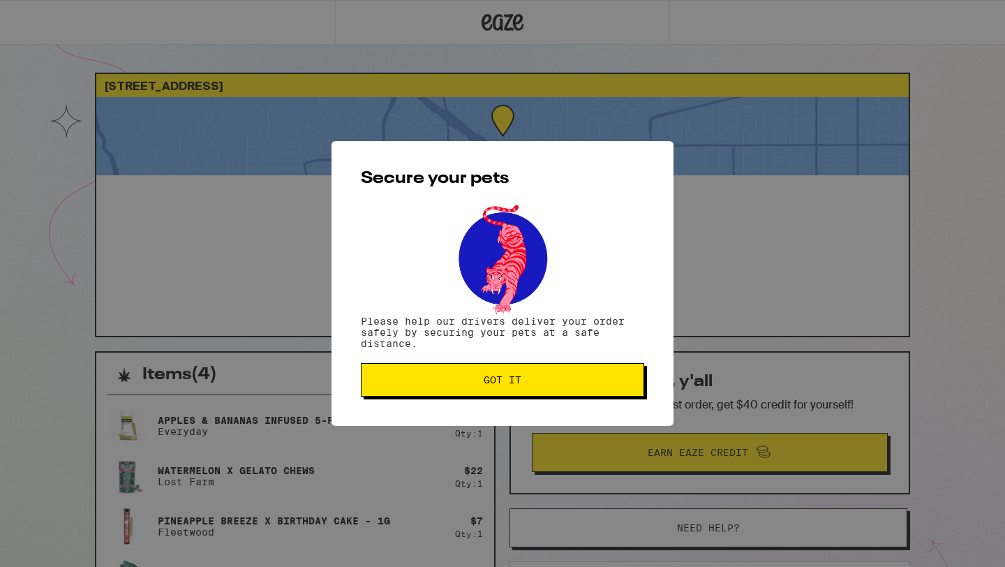
click at [533, 396] on button "Got it" at bounding box center [502, 379] width 283 height 33
